Goal: Browse casually: Explore the website without a specific task or goal

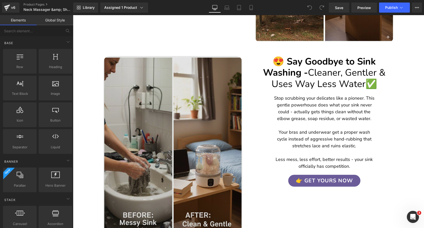
scroll to position [998, 0]
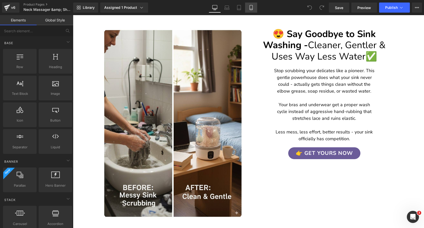
click at [249, 9] on icon at bounding box center [250, 7] width 5 height 5
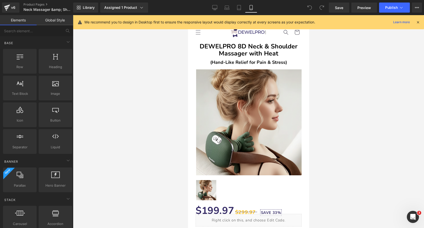
scroll to position [0, 0]
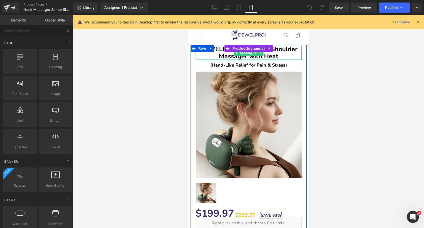
click at [287, 51] on b "DEWELPRO 8D Neck & Shoulder Massager with Heat" at bounding box center [248, 53] width 98 height 16
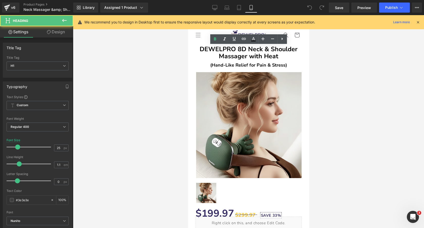
click at [333, 64] on div at bounding box center [248, 121] width 351 height 213
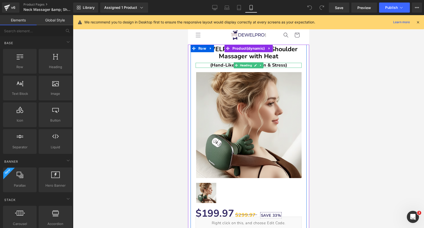
click at [281, 65] on b "(Hand-Like Relief for Pain & Stress)" at bounding box center [248, 65] width 77 height 6
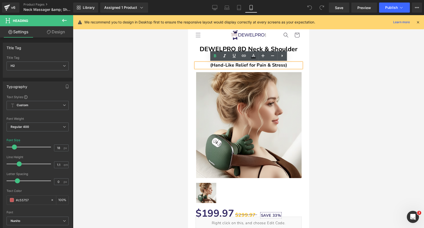
click at [328, 64] on div at bounding box center [248, 121] width 351 height 213
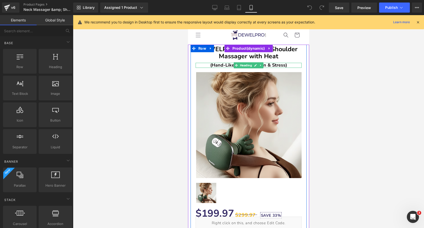
click at [285, 66] on b "(Hand-Like Relief for Pain & Stress)" at bounding box center [248, 65] width 77 height 6
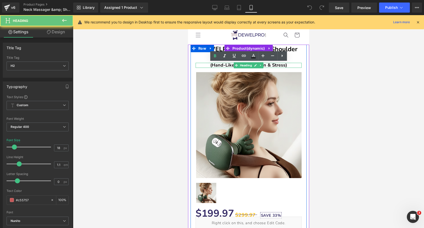
click at [285, 66] on b "(Hand-Like Relief for Pain & Stress)" at bounding box center [248, 65] width 77 height 6
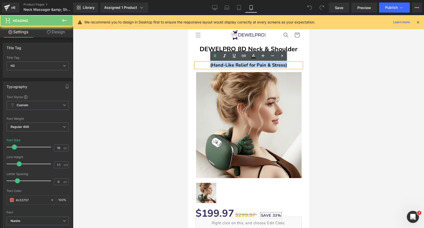
click at [285, 66] on b "(Hand-Like Relief for Pain & Stress)" at bounding box center [248, 65] width 77 height 6
paste div "To enrich screen reader interactions, please activate Accessibility in Grammarl…"
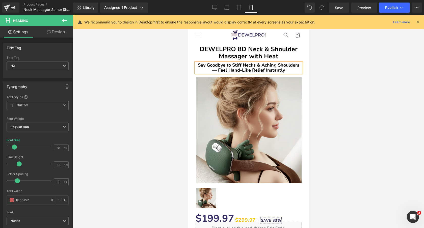
click at [343, 66] on div at bounding box center [248, 121] width 351 height 213
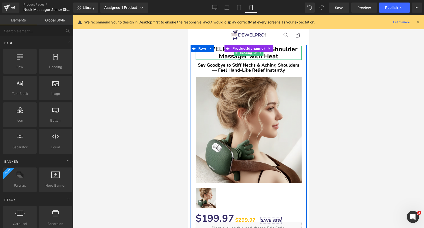
click at [287, 53] on b "DEWELPRO 8D Neck & Shoulder Massager with Heat" at bounding box center [248, 53] width 98 height 16
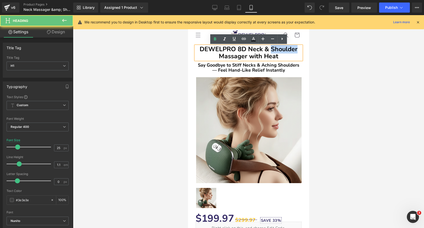
click at [287, 53] on b "DEWELPRO 8D Neck & Shoulder Massager with Heat" at bounding box center [248, 53] width 98 height 16
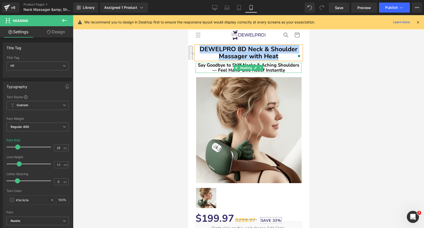
click at [273, 67] on b "Say Goodbye to Stiff Necks & Aching Shoulders — Feel Hand-Like Relief Instantly" at bounding box center [247, 67] width 101 height 11
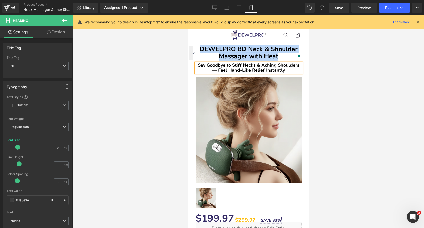
click at [273, 67] on b "Say Goodbye to Stiff Necks & Aching Shoulders — Feel Hand-Like Relief Instantly" at bounding box center [247, 67] width 101 height 11
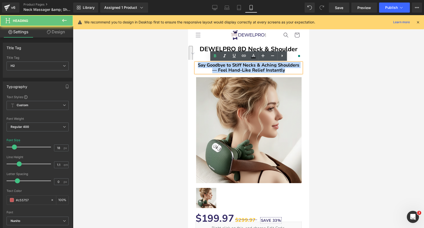
click at [273, 67] on b "Say Goodbye to Stiff Necks & Aching Shoulders — Feel Hand-Like Relief Instantly" at bounding box center [247, 67] width 101 height 11
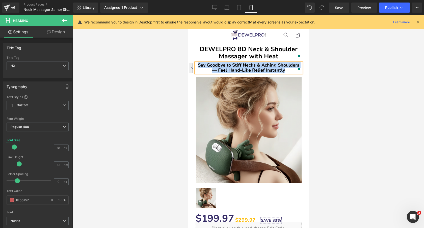
click at [289, 71] on h2 "Say Goodbye to Stiff Necks & Aching Shoulders — Feel Hand-Like Relief Instantly" at bounding box center [248, 68] width 106 height 10
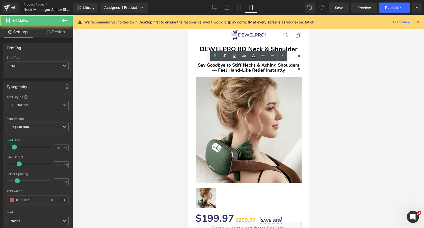
click at [153, 83] on div at bounding box center [248, 121] width 351 height 213
